Goal: Information Seeking & Learning: Learn about a topic

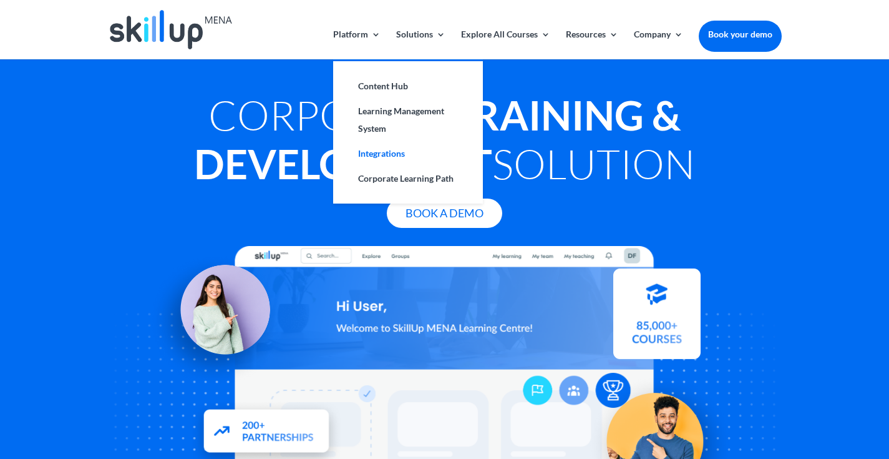
click at [373, 156] on link "Integrations" at bounding box center [408, 153] width 125 height 25
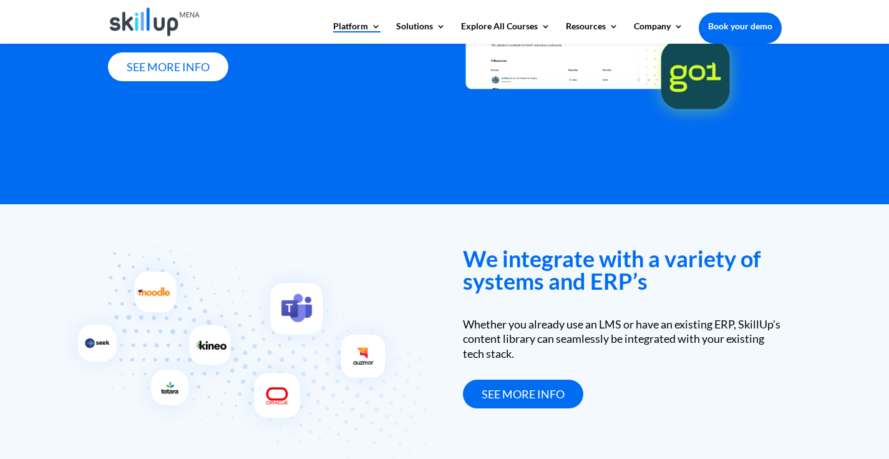
scroll to position [1734, 0]
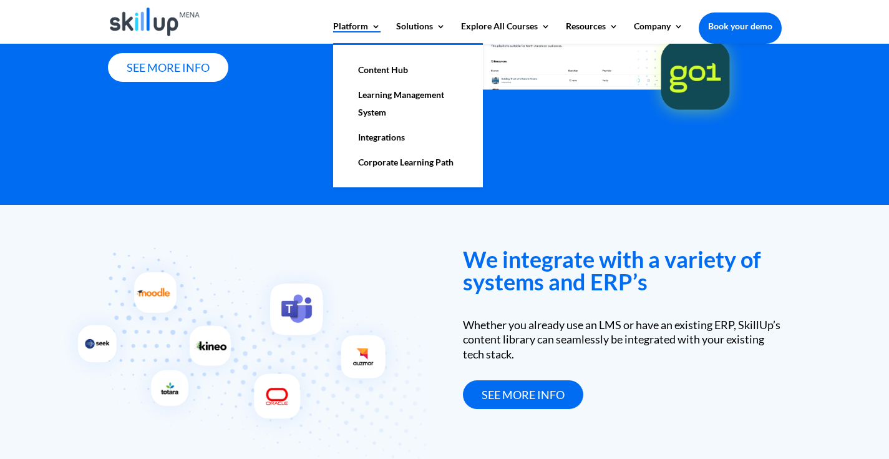
click at [370, 95] on link "Learning Management System" at bounding box center [408, 103] width 125 height 42
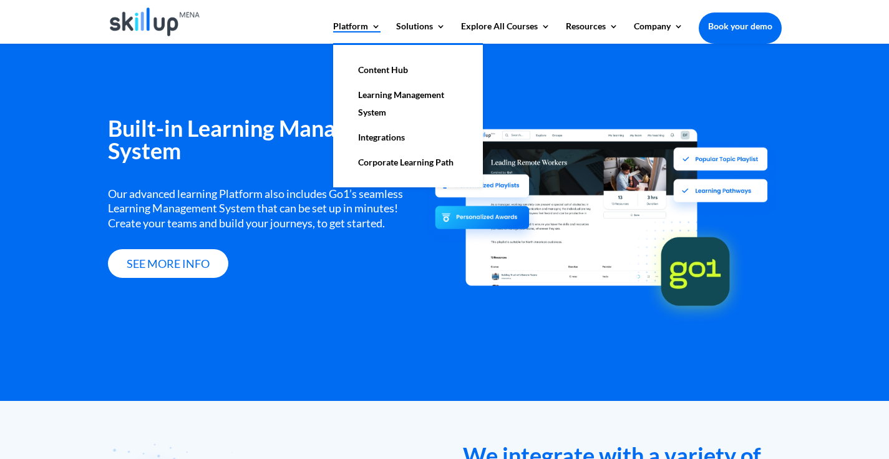
scroll to position [1525, 0]
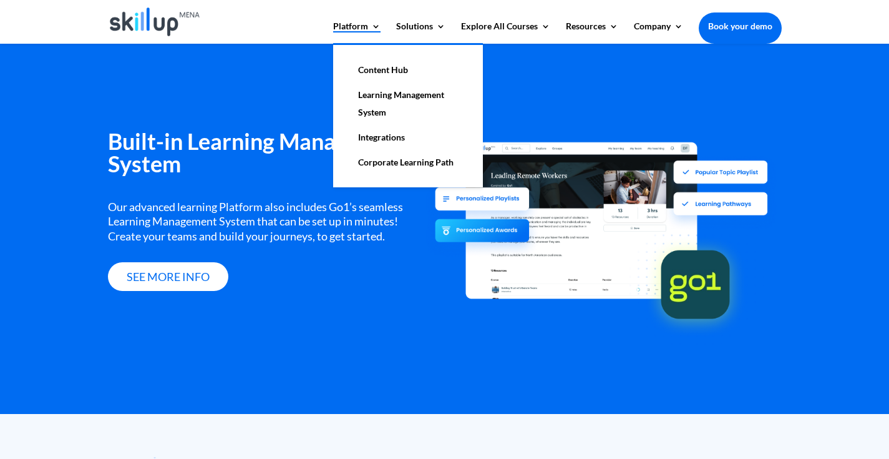
click at [408, 91] on link "Learning Management System" at bounding box center [408, 103] width 125 height 42
click at [383, 67] on link "Content Hub" at bounding box center [408, 69] width 125 height 25
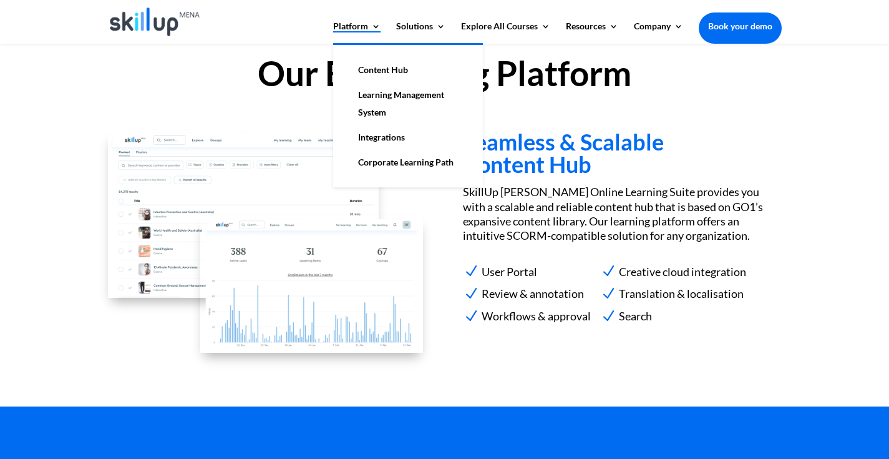
scroll to position [1136, 0]
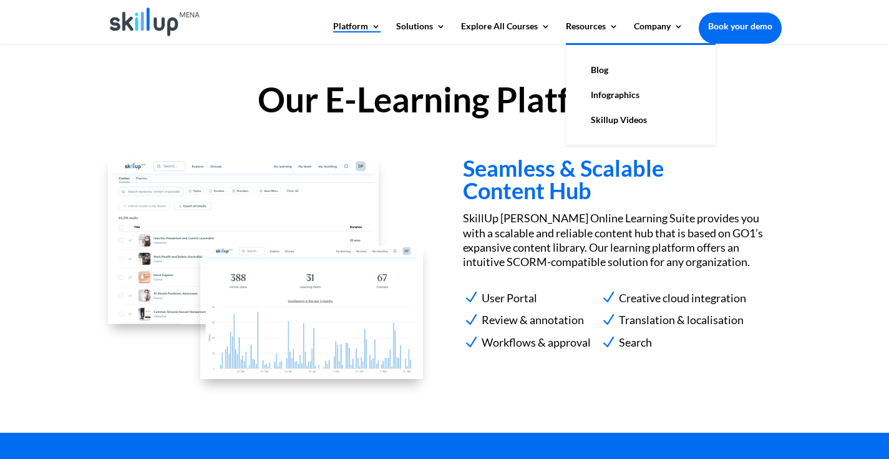
click at [616, 121] on link "Skillup Videos" at bounding box center [640, 119] width 125 height 25
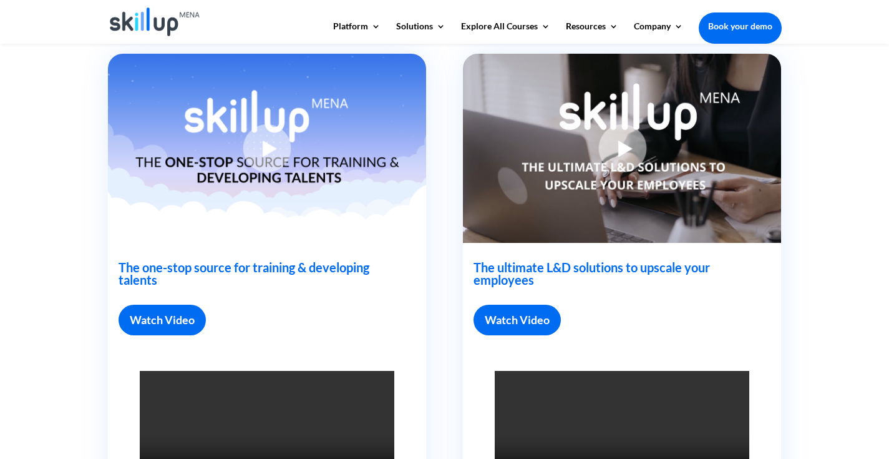
scroll to position [364, 0]
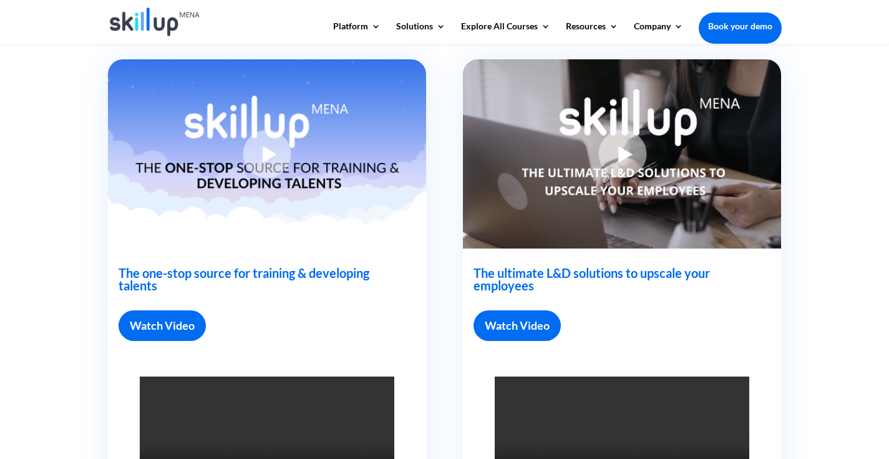
click at [266, 152] on img at bounding box center [267, 153] width 318 height 189
click at [274, 156] on img at bounding box center [267, 153] width 318 height 189
click at [177, 325] on link "Watch Video" at bounding box center [162, 325] width 87 height 31
click at [173, 334] on link "Watch Video" at bounding box center [162, 325] width 87 height 31
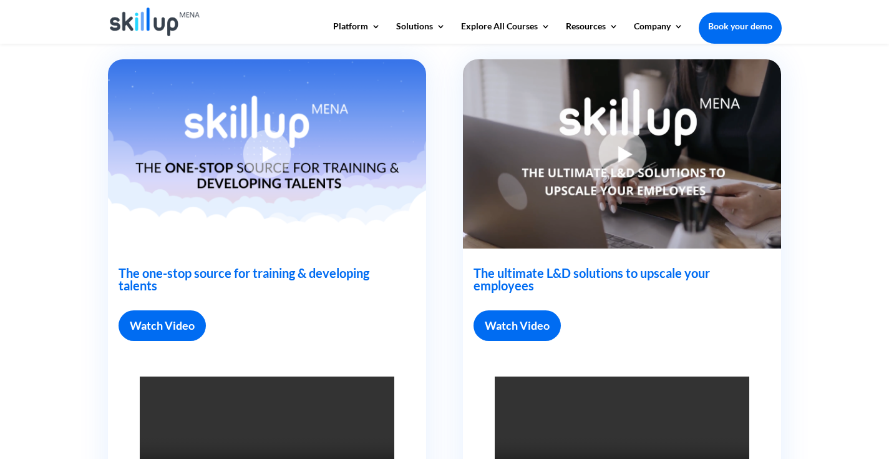
click at [164, 332] on link "Watch Video" at bounding box center [162, 325] width 87 height 31
click at [164, 327] on link "Watch Video" at bounding box center [162, 325] width 87 height 31
click at [151, 334] on link "Watch Video" at bounding box center [162, 325] width 87 height 31
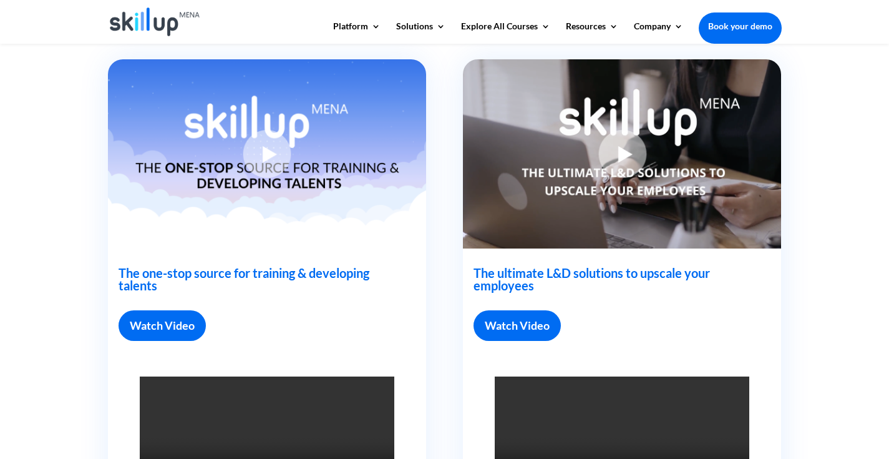
click at [617, 158] on img at bounding box center [622, 153] width 318 height 189
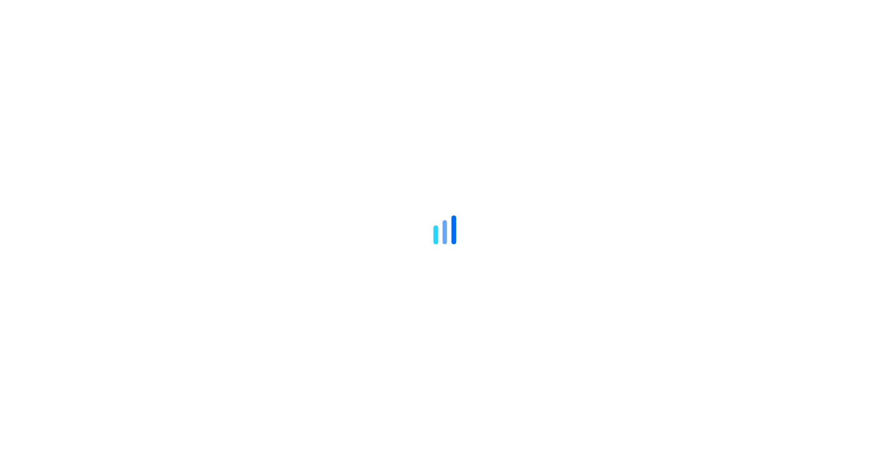
scroll to position [364, 0]
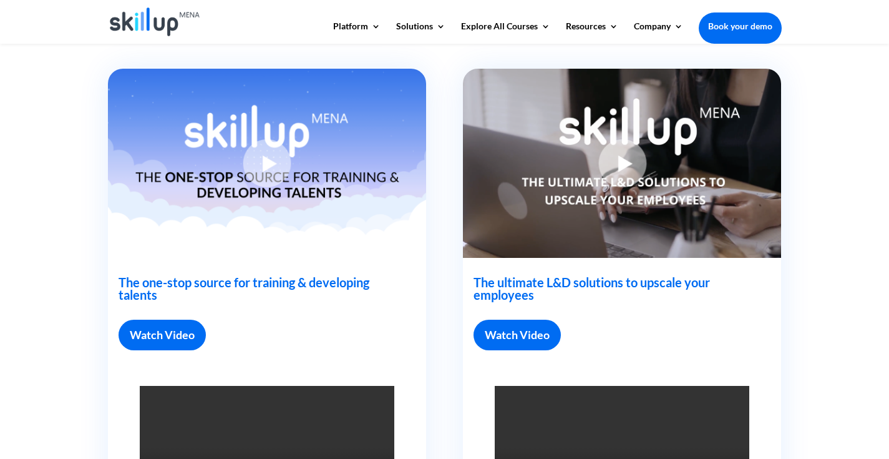
click at [268, 162] on img at bounding box center [267, 163] width 318 height 189
click at [168, 328] on link "Watch Video" at bounding box center [162, 334] width 87 height 31
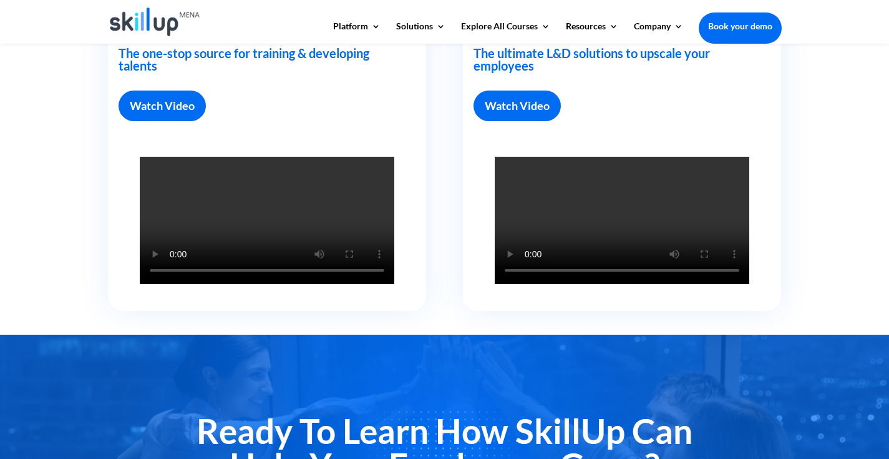
scroll to position [596, 0]
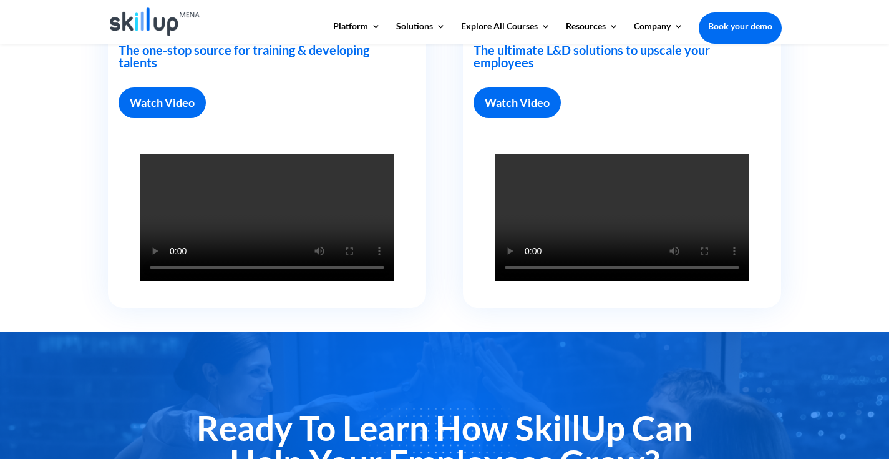
click at [288, 223] on video at bounding box center [267, 216] width 255 height 127
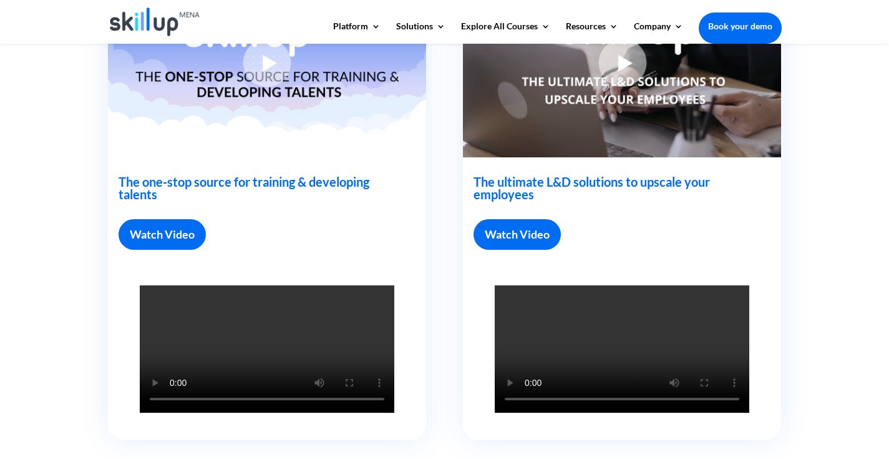
scroll to position [214, 0]
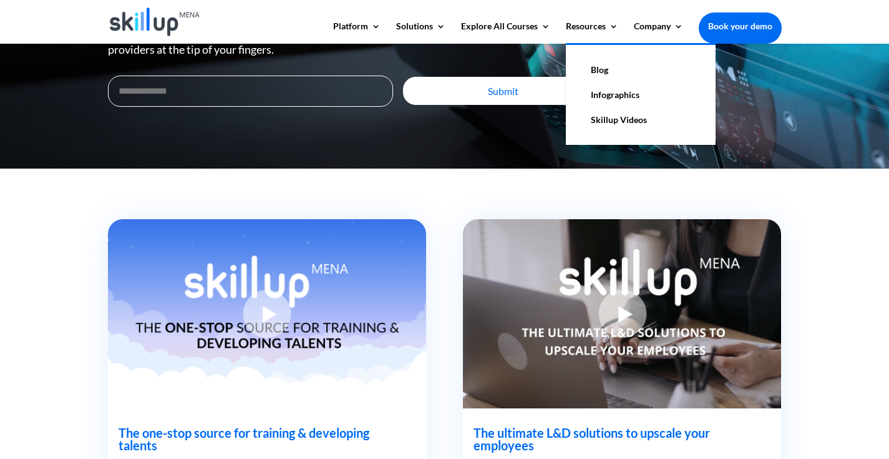
click at [596, 71] on link "Blog" at bounding box center [640, 69] width 125 height 25
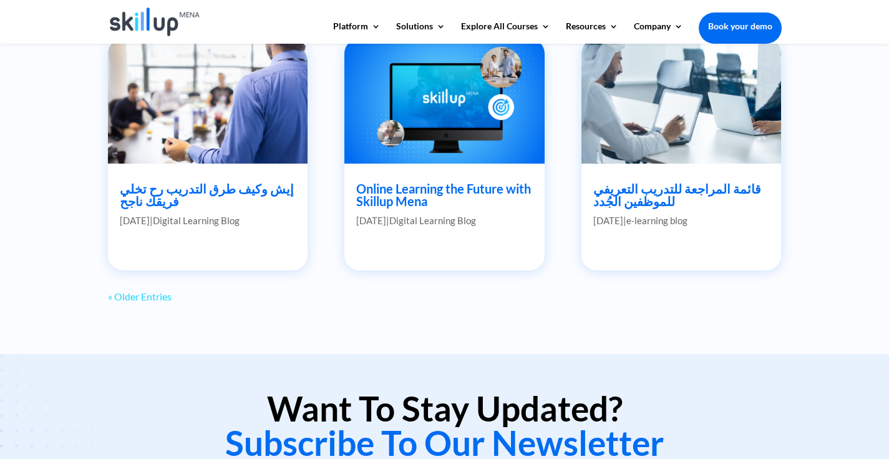
scroll to position [1124, 0]
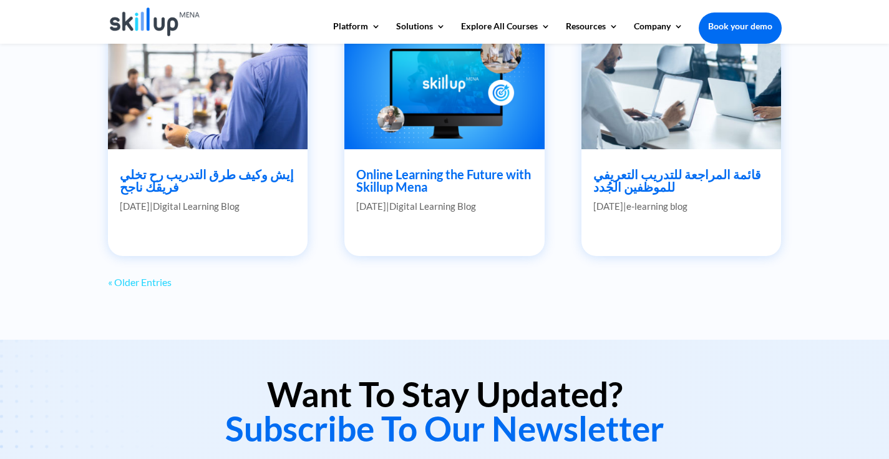
click at [163, 281] on link "« Older Entries" at bounding box center [140, 282] width 64 height 12
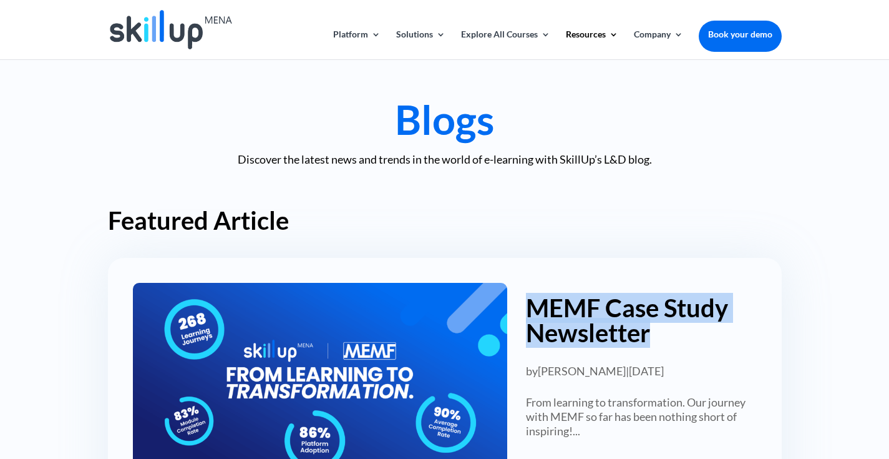
scroll to position [11, 0]
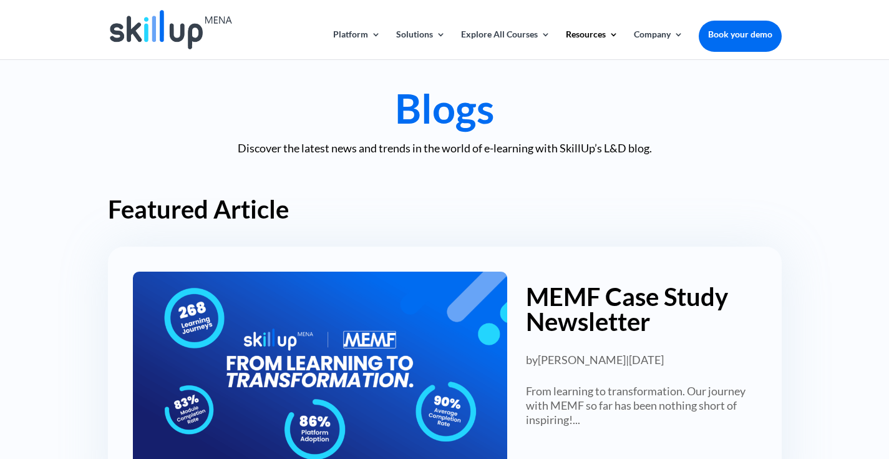
click at [165, 36] on img at bounding box center [171, 29] width 122 height 39
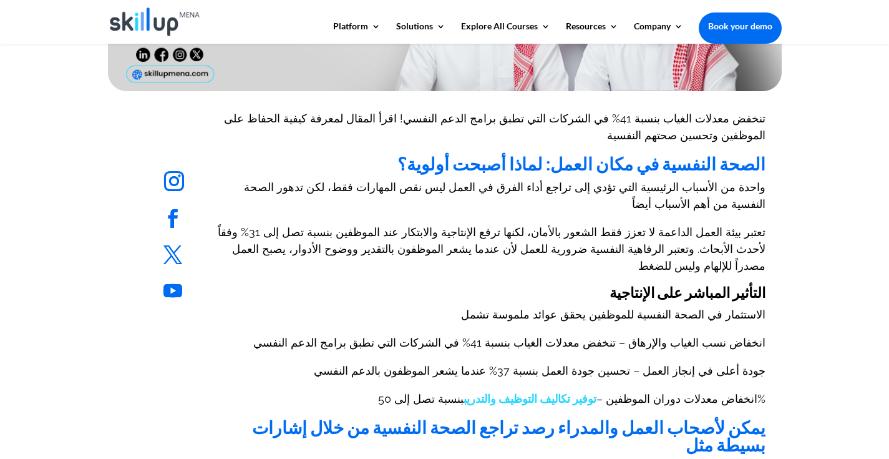
scroll to position [291, 0]
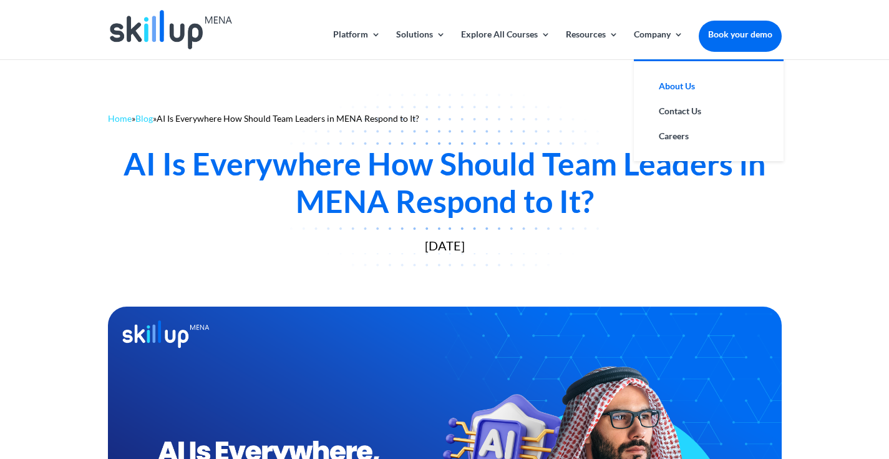
click at [668, 83] on link "About Us" at bounding box center [708, 86] width 125 height 25
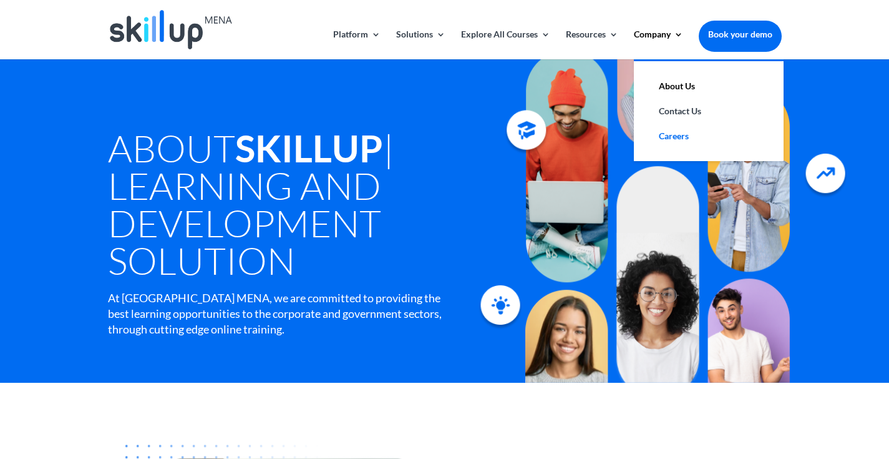
click at [671, 134] on link "Careers" at bounding box center [708, 136] width 125 height 25
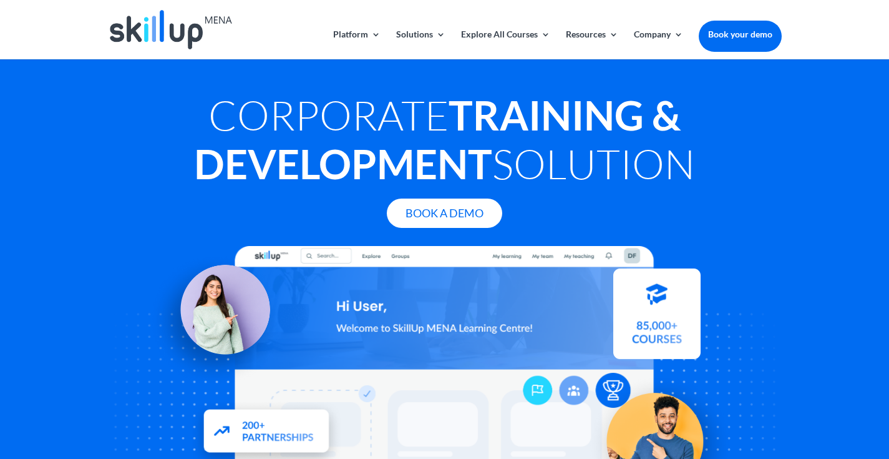
click at [112, 148] on h1 "Corporate Training & Development Solution" at bounding box center [445, 142] width 674 height 104
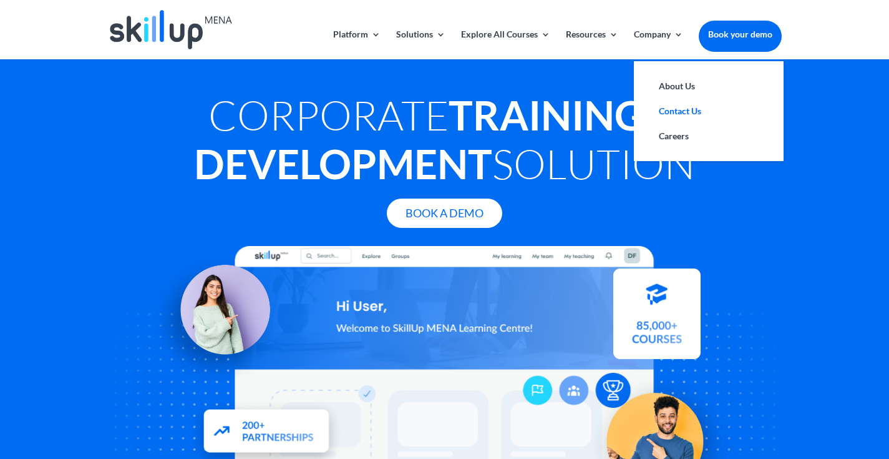
click at [679, 114] on link "Contact Us" at bounding box center [708, 111] width 125 height 25
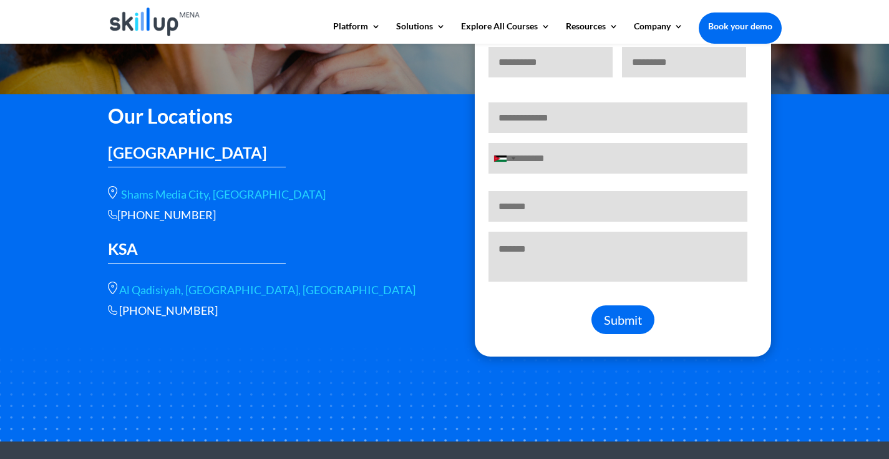
scroll to position [216, 0]
